Goal: Check status: Check status

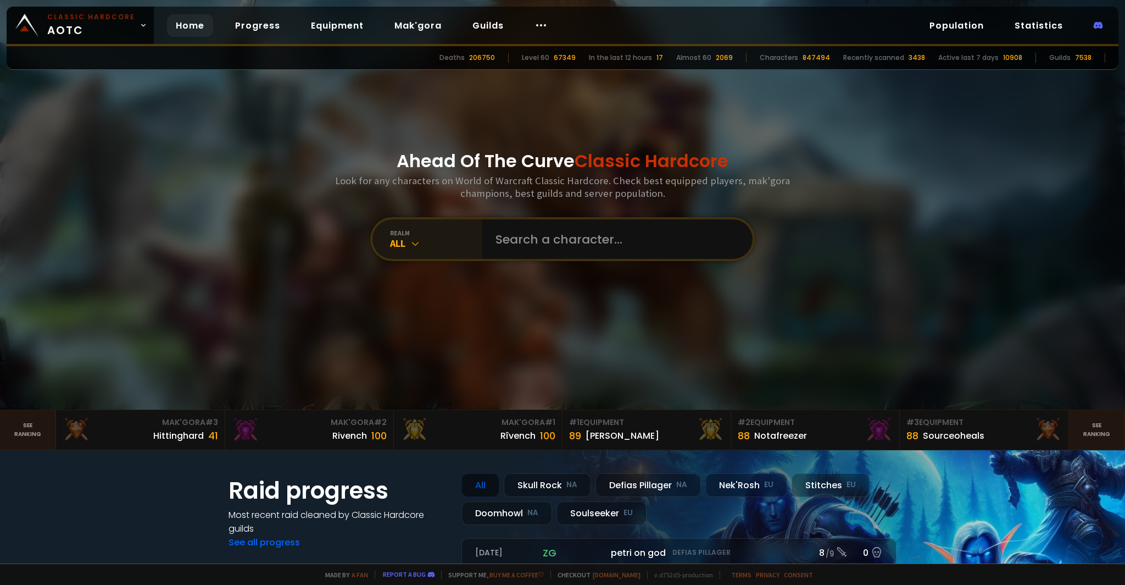
click at [440, 243] on div "All" at bounding box center [436, 243] width 92 height 13
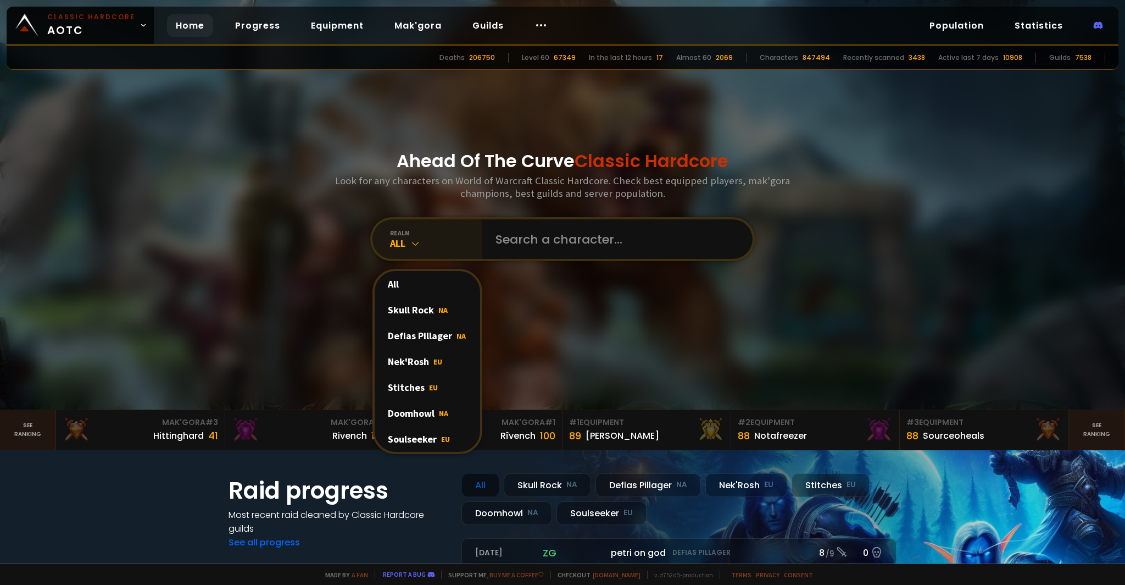
click at [435, 244] on div "All" at bounding box center [436, 243] width 92 height 13
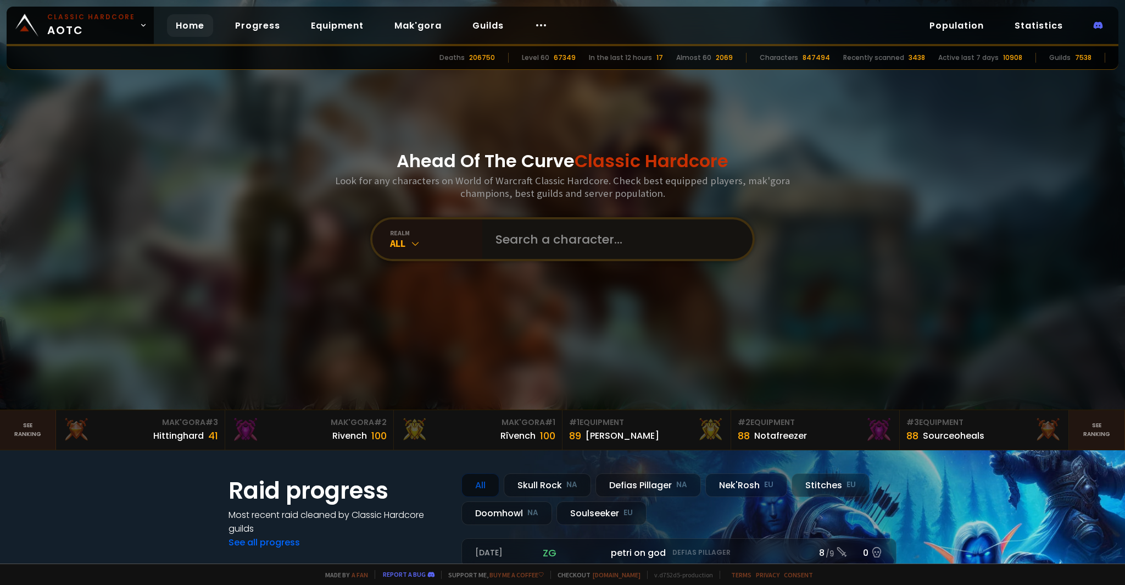
click at [520, 236] on input "text" at bounding box center [614, 239] width 251 height 40
type input "tormant"
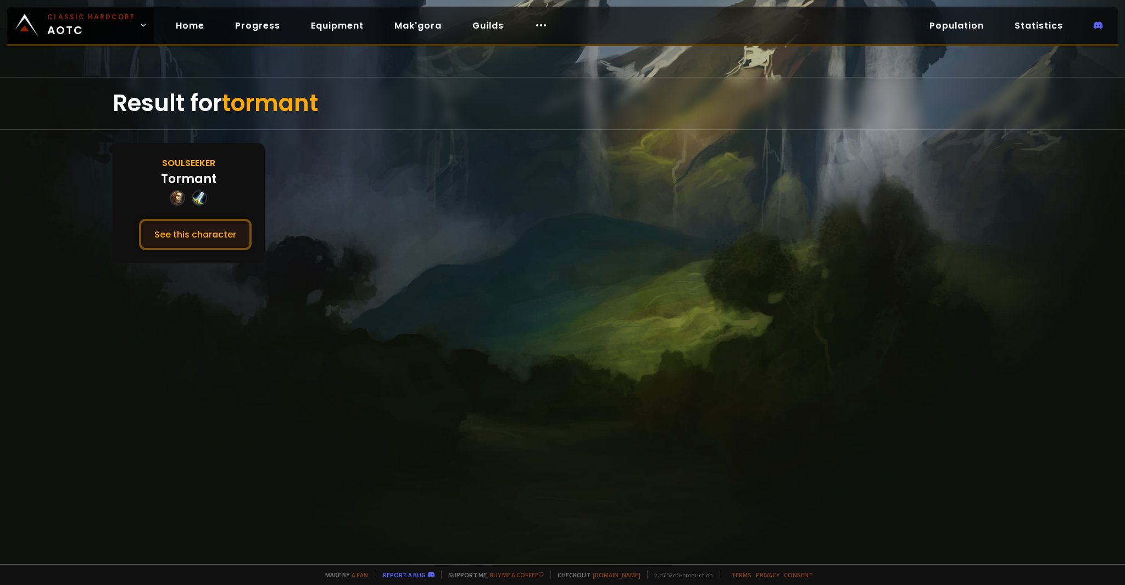
click at [191, 240] on button "See this character" at bounding box center [195, 234] width 113 height 31
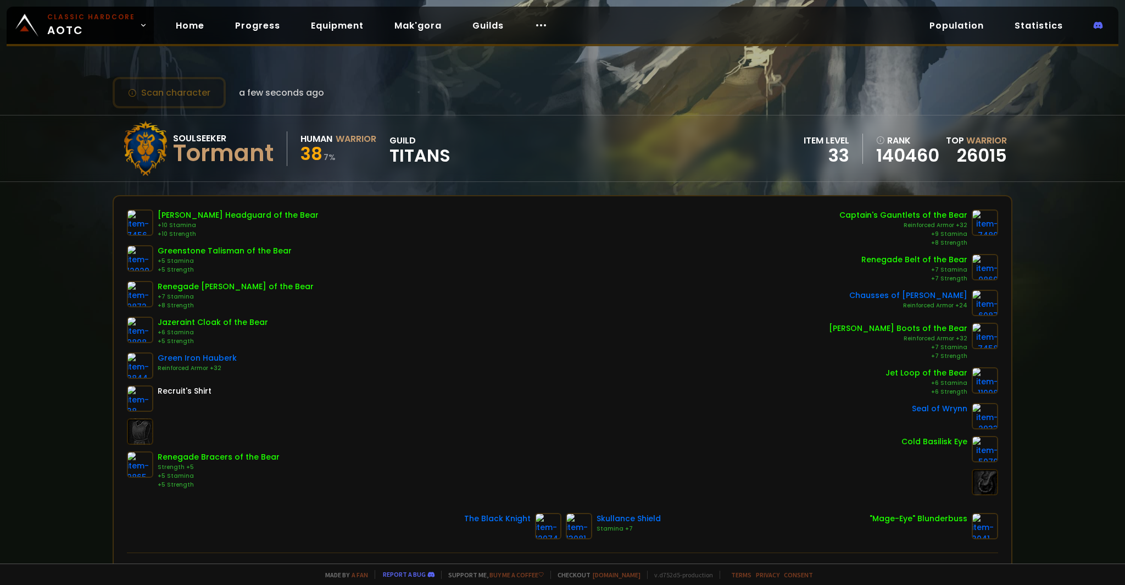
drag, startPoint x: 282, startPoint y: 139, endPoint x: 288, endPoint y: 144, distance: 8.2
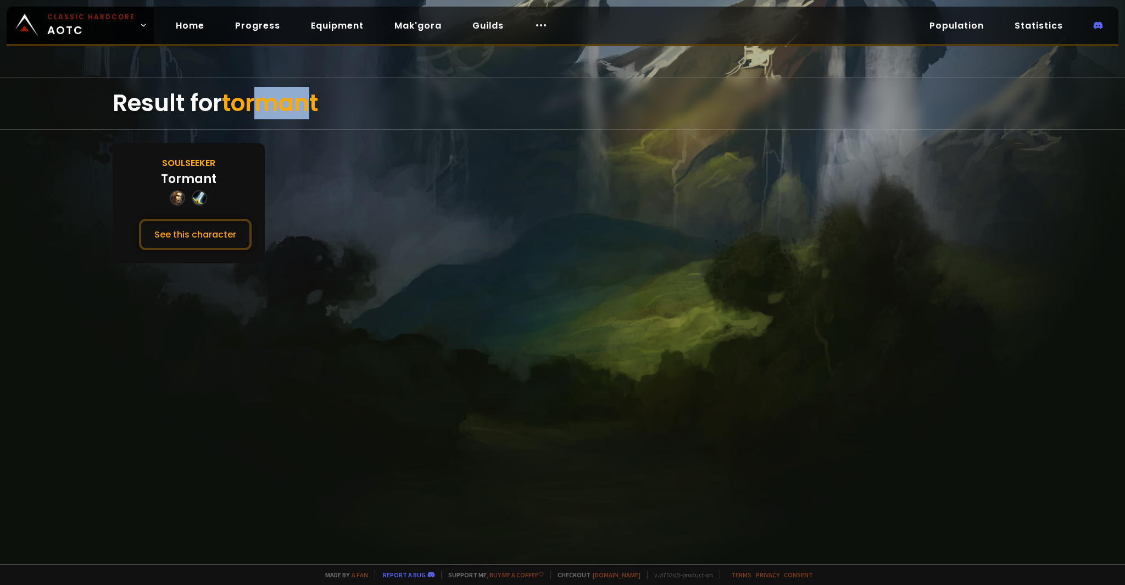
drag, startPoint x: 320, startPoint y: 94, endPoint x: 262, endPoint y: 99, distance: 57.9
click at [262, 99] on span "tormant" at bounding box center [270, 103] width 96 height 32
drag, startPoint x: 292, startPoint y: 101, endPoint x: 230, endPoint y: 104, distance: 62.7
click at [230, 104] on div "Result for tormant" at bounding box center [563, 103] width 900 height 52
copy span "tormant"
